Goal: Task Accomplishment & Management: Use online tool/utility

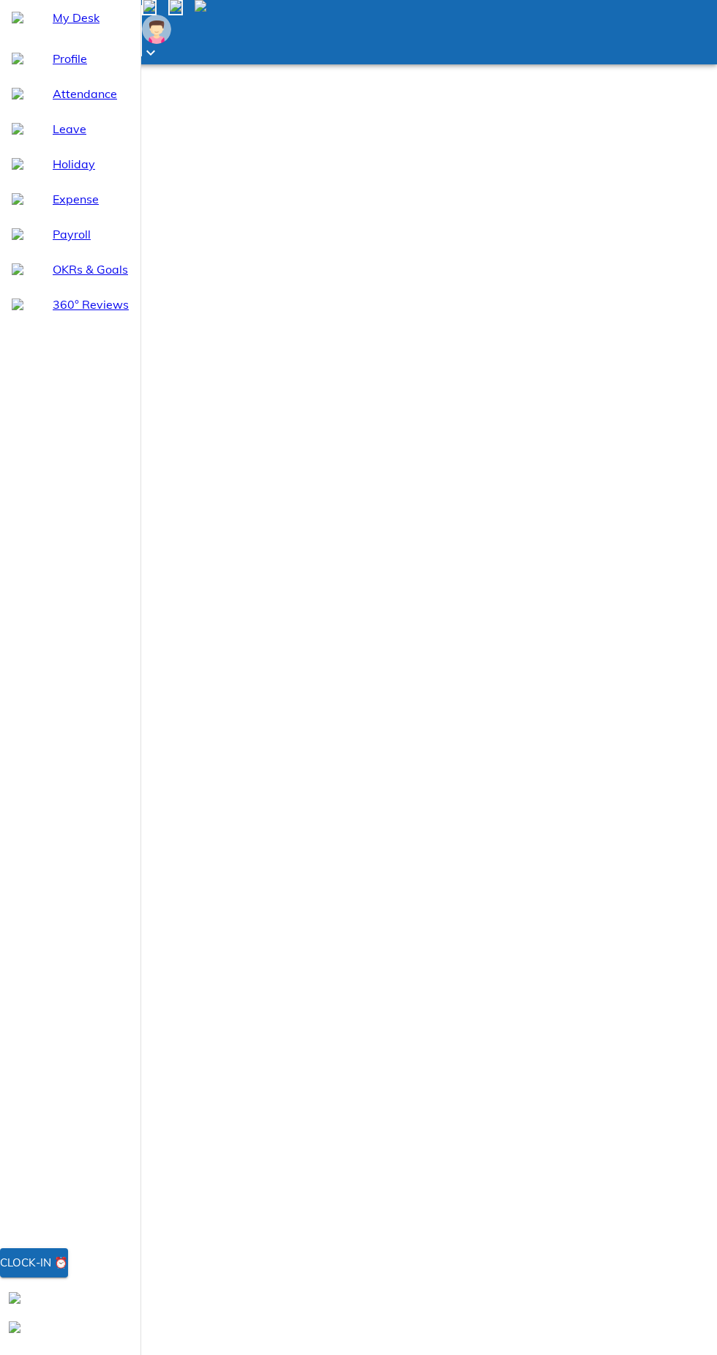
click at [100, 1328] on div at bounding box center [70, 1327] width 141 height 29
click at [80, 1294] on div "Clock-out ⏰" at bounding box center [40, 1292] width 80 height 19
